Goal: Information Seeking & Learning: Learn about a topic

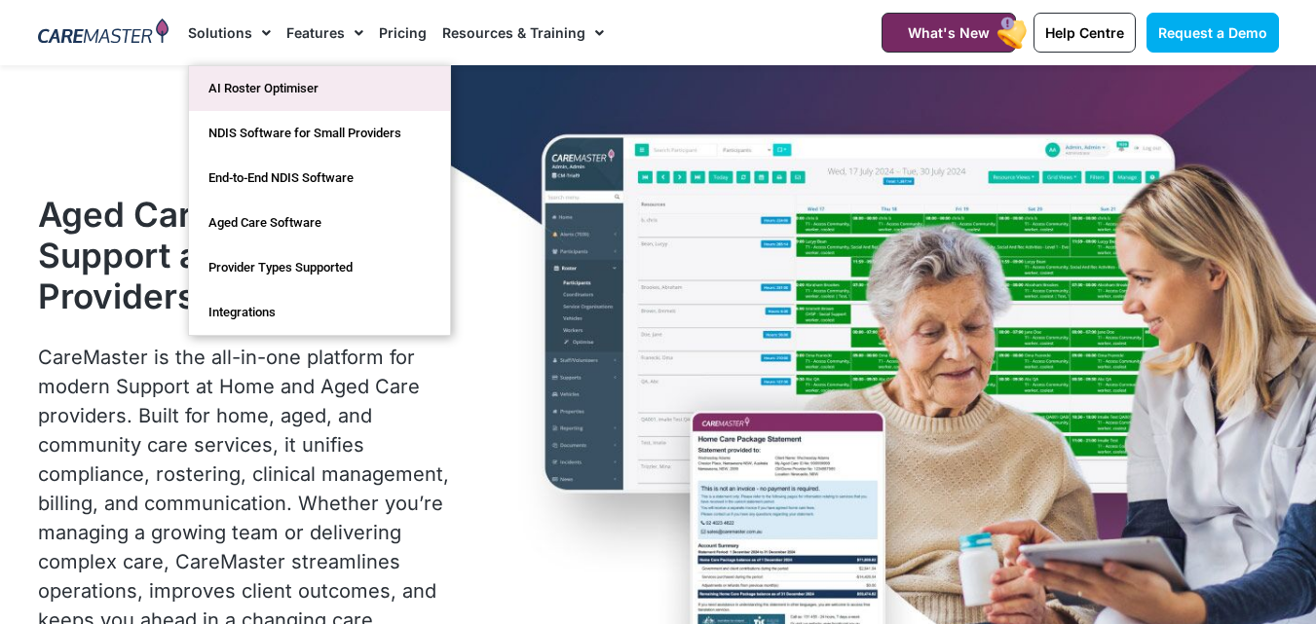
click at [248, 79] on link "AI Roster Optimiser" at bounding box center [319, 88] width 261 height 45
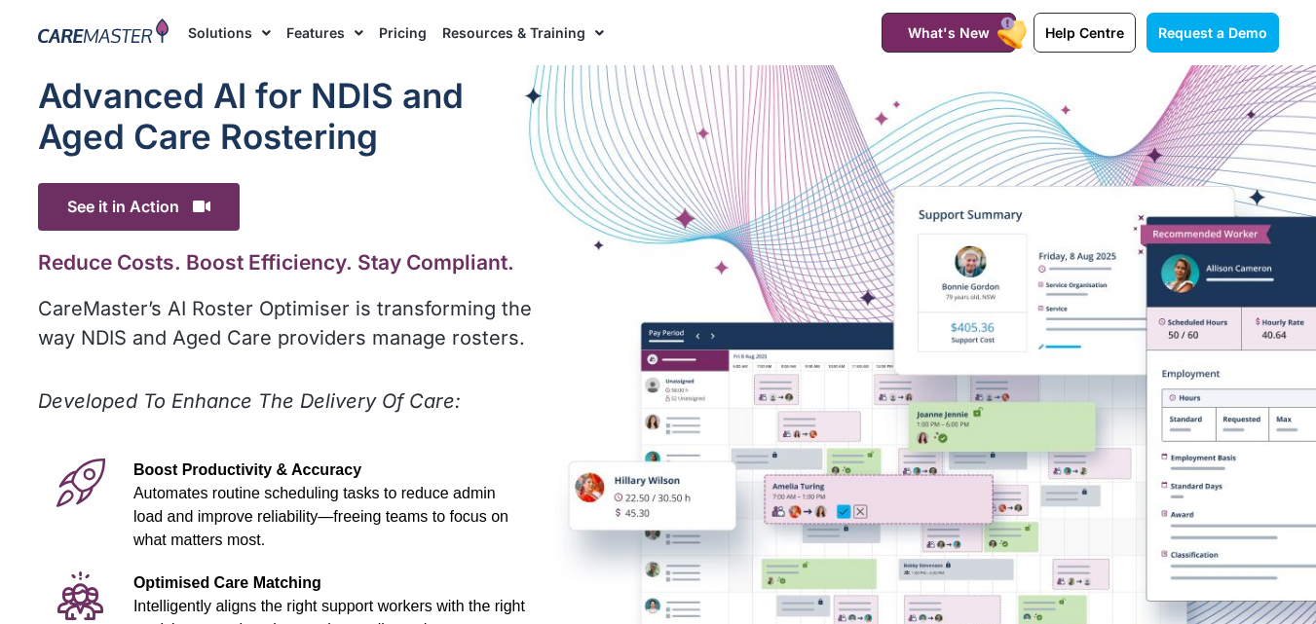
click at [564, 39] on link "Resources & Training" at bounding box center [523, 32] width 162 height 65
click at [544, 34] on link "Resources & Training" at bounding box center [523, 32] width 162 height 65
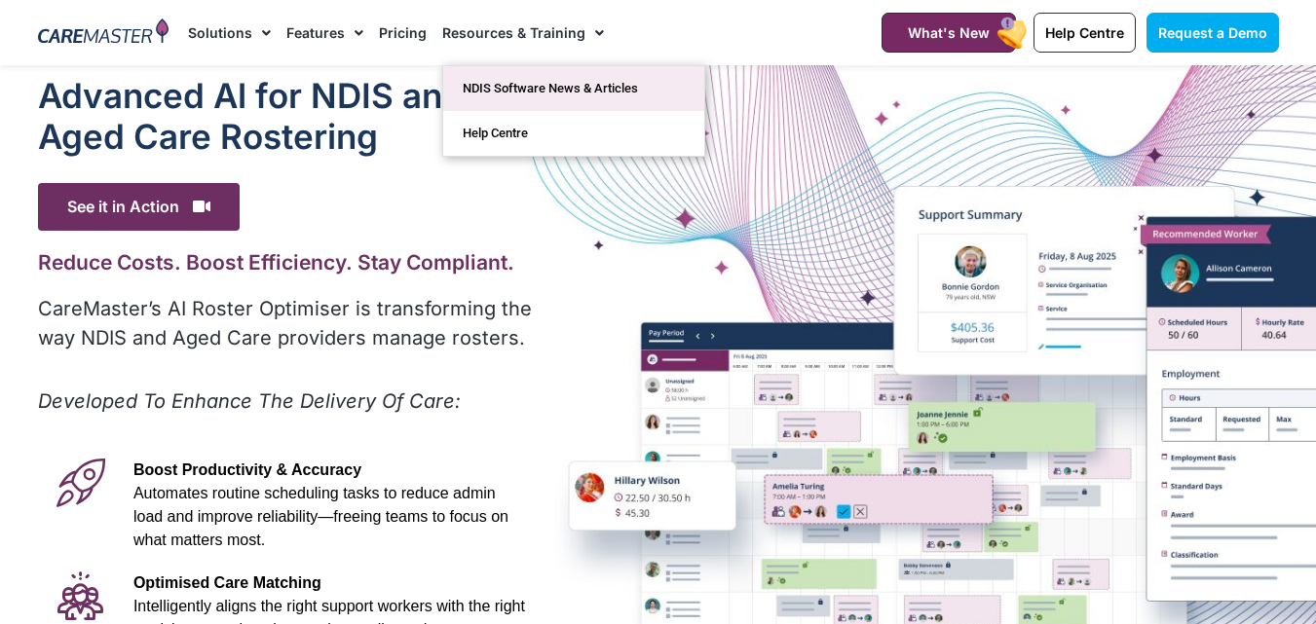
click at [582, 99] on link "NDIS Software News & Articles" at bounding box center [573, 88] width 261 height 45
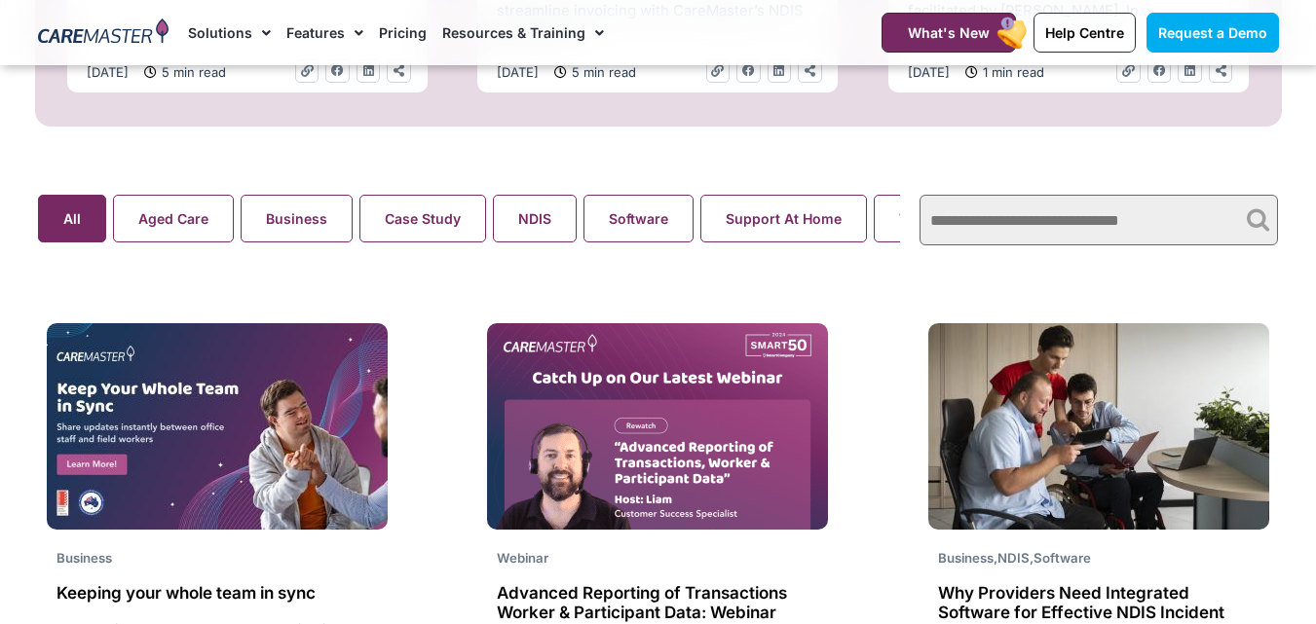
scroll to position [1266, 0]
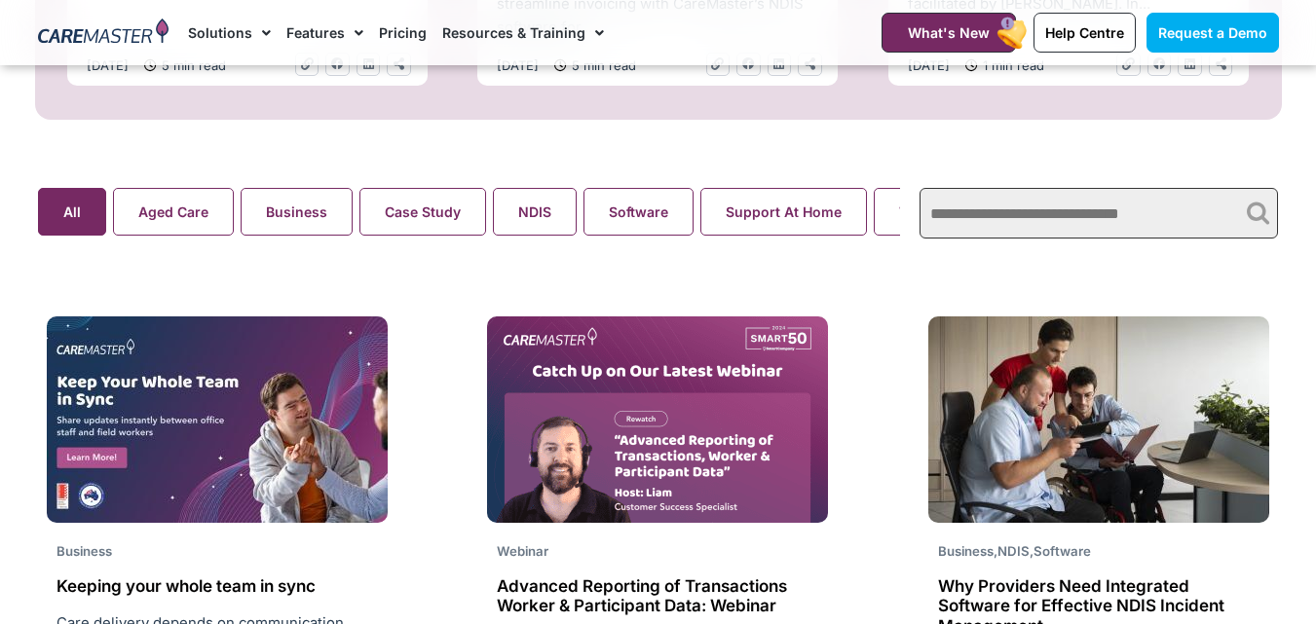
click at [1097, 219] on input "text" at bounding box center [1098, 213] width 358 height 51
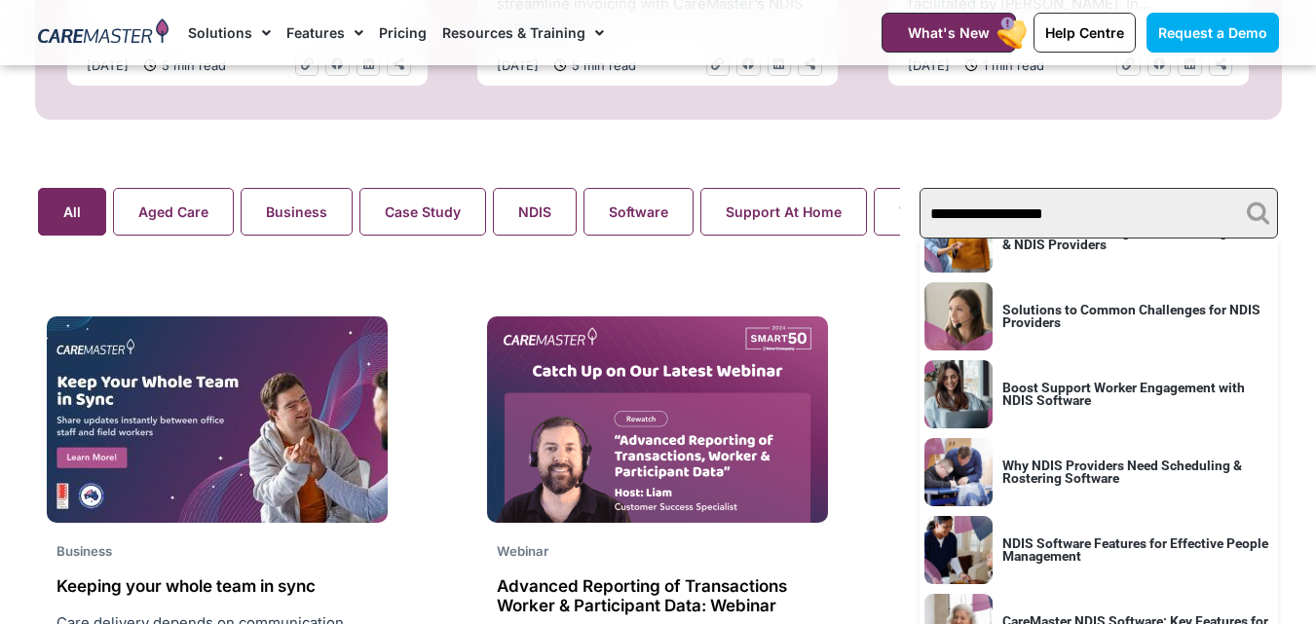
scroll to position [682, 0]
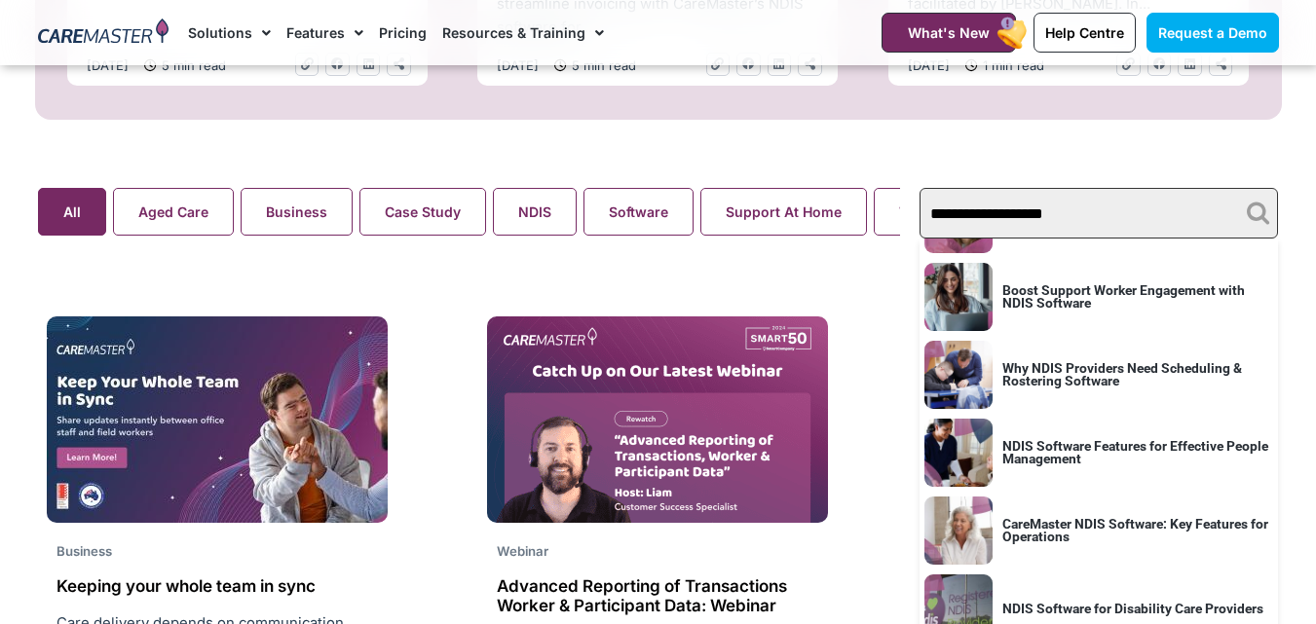
type input "**********"
click at [1190, 304] on link "Boost Support Worker Engagement with NDIS Software" at bounding box center [1123, 296] width 242 height 28
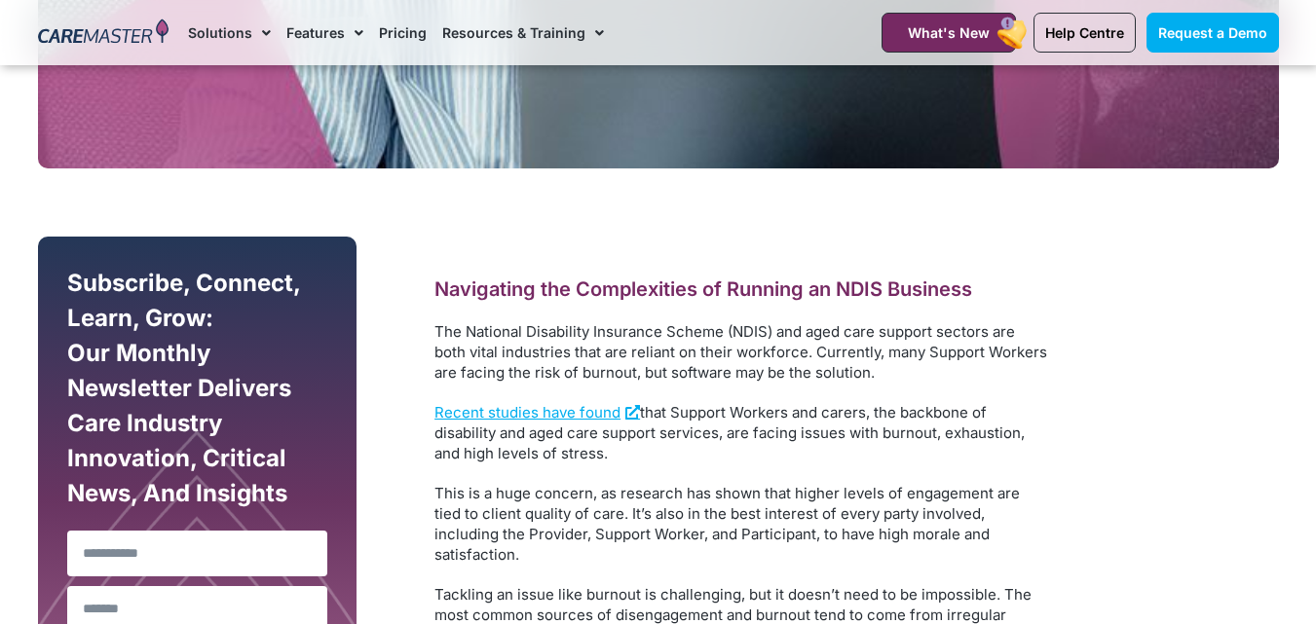
scroll to position [974, 0]
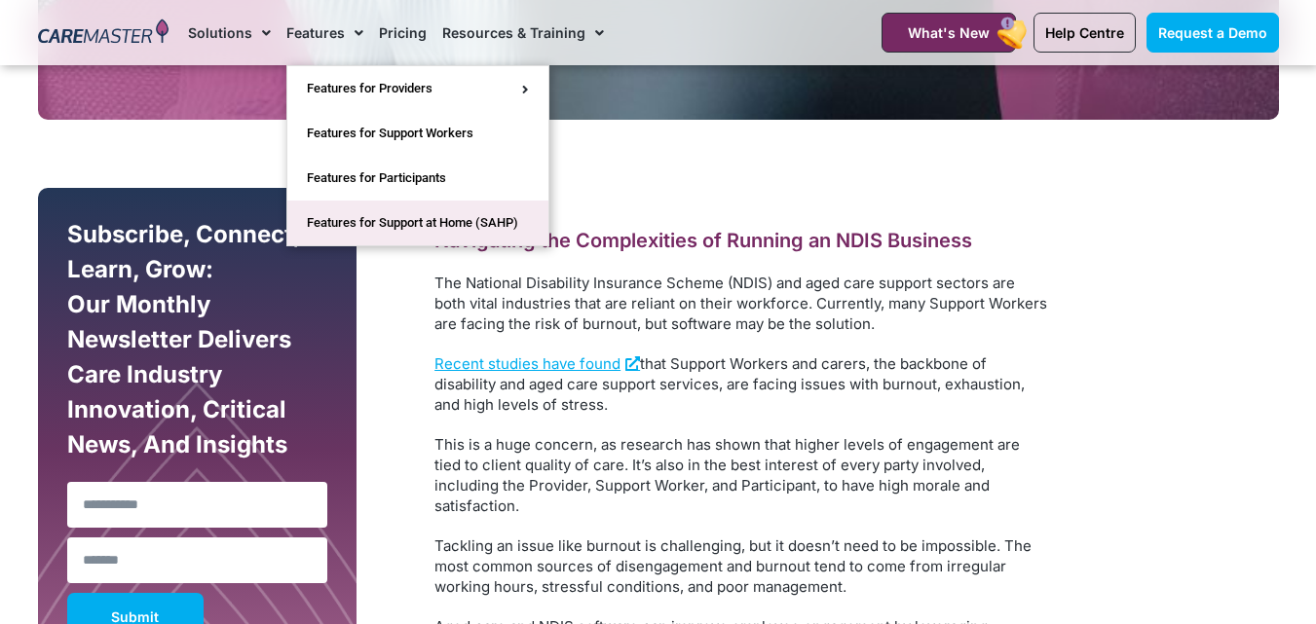
click at [360, 211] on link "Features for Support at Home (SAHP)" at bounding box center [417, 223] width 261 height 45
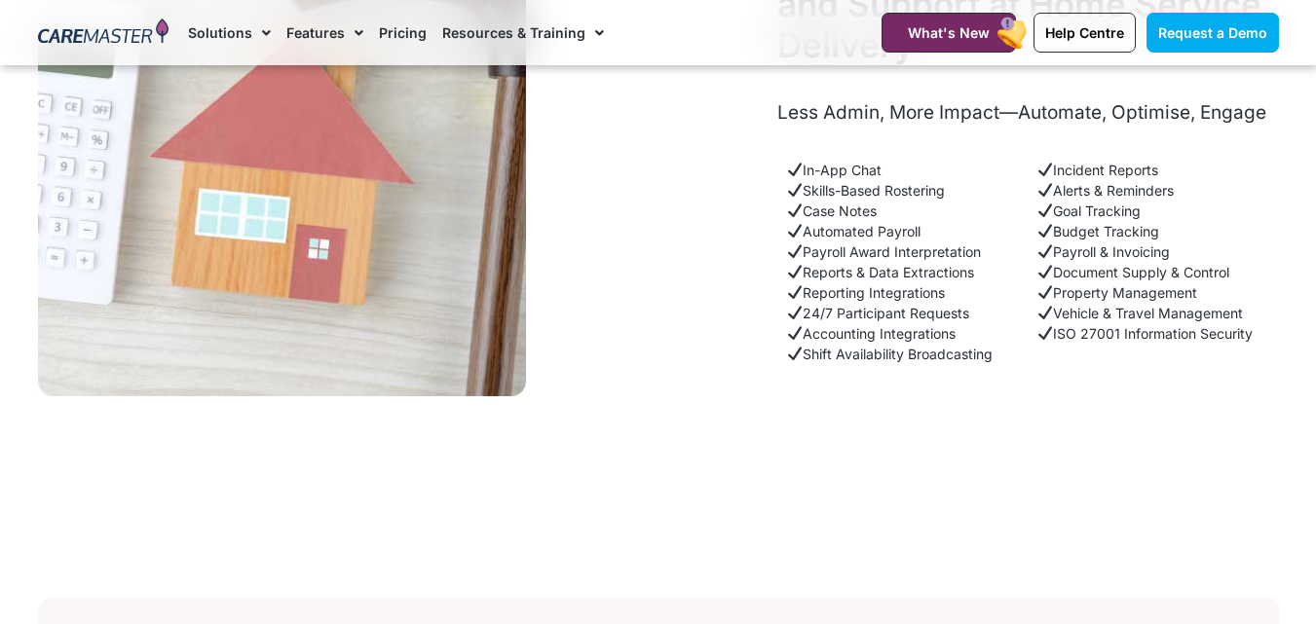
scroll to position [3019, 0]
